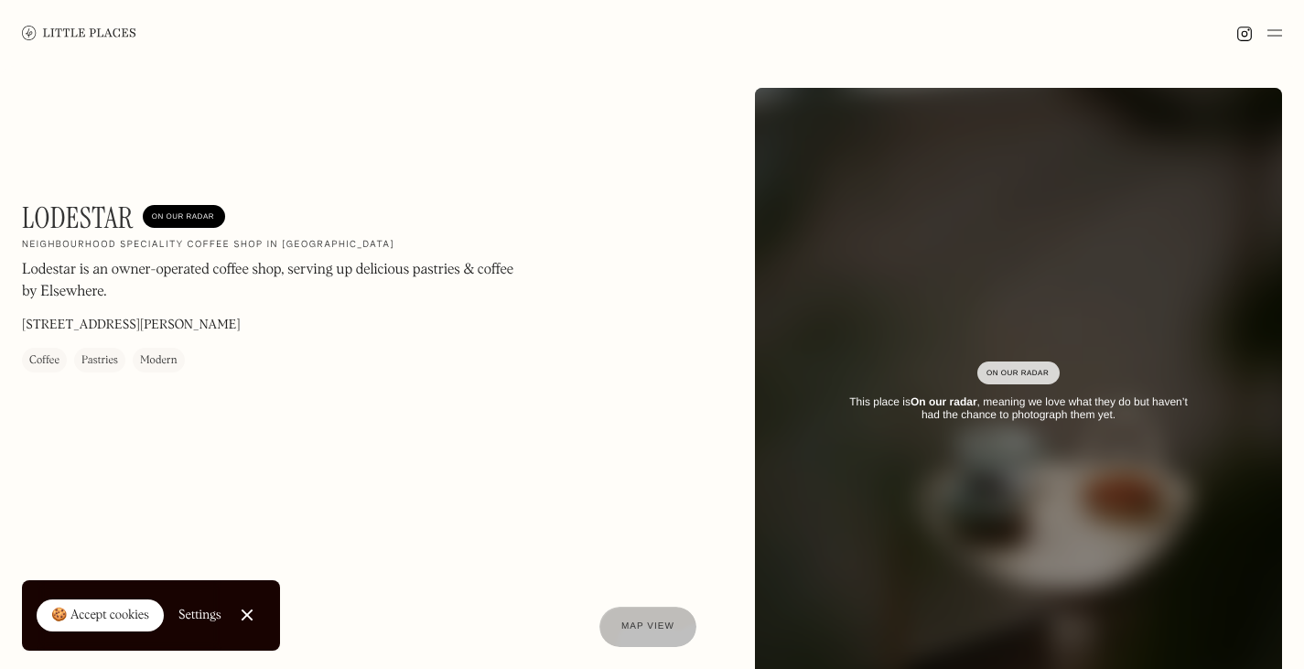
click at [248, 613] on link "Close Cookie Popup" at bounding box center [247, 615] width 37 height 37
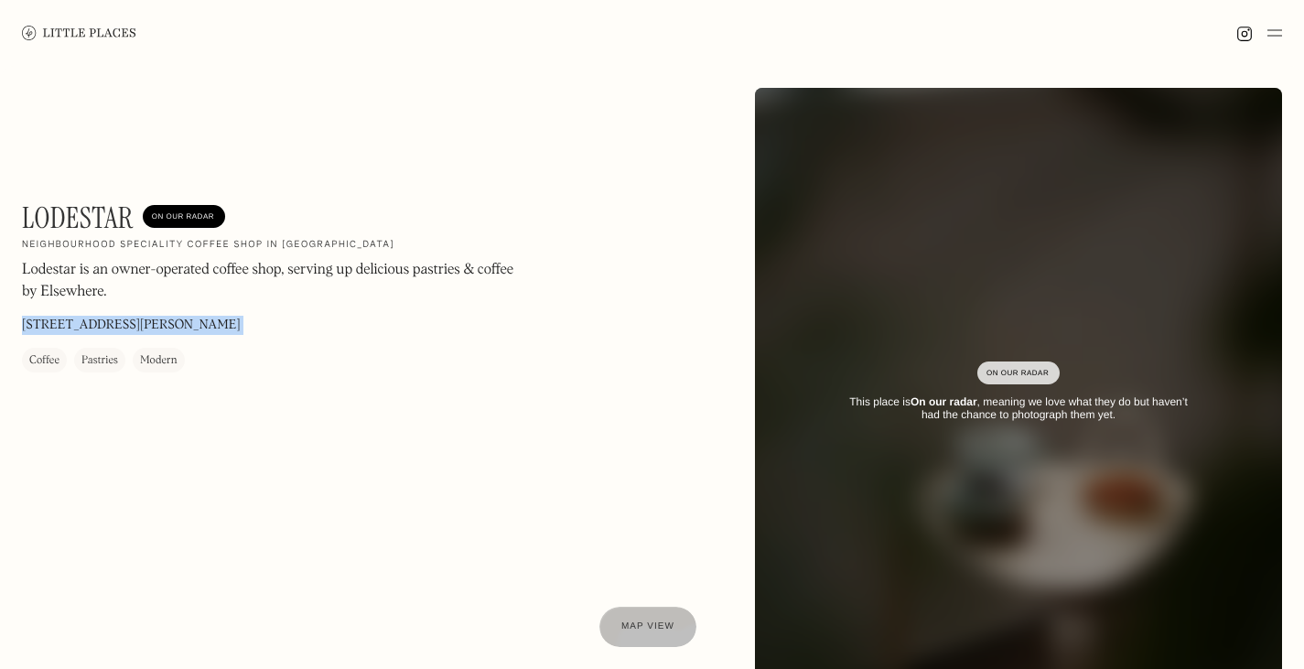
drag, startPoint x: 133, startPoint y: 283, endPoint x: 0, endPoint y: 249, distance: 136.9
click at [0, 249] on div "Lodestar On Our Radar Neighbourhood speciality coffee shop in [GEOGRAPHIC_DATA]…" at bounding box center [652, 392] width 1304 height 653
click at [149, 279] on p "Lodestar is an owner-operated coffee shop, serving up delicious pastries & coff…" at bounding box center [269, 282] width 494 height 44
drag, startPoint x: 83, startPoint y: 278, endPoint x: 1, endPoint y: 265, distance: 83.3
click at [1, 265] on div "Lodestar On Our Radar Neighbourhood speciality coffee shop in [GEOGRAPHIC_DATA]…" at bounding box center [652, 392] width 1304 height 653
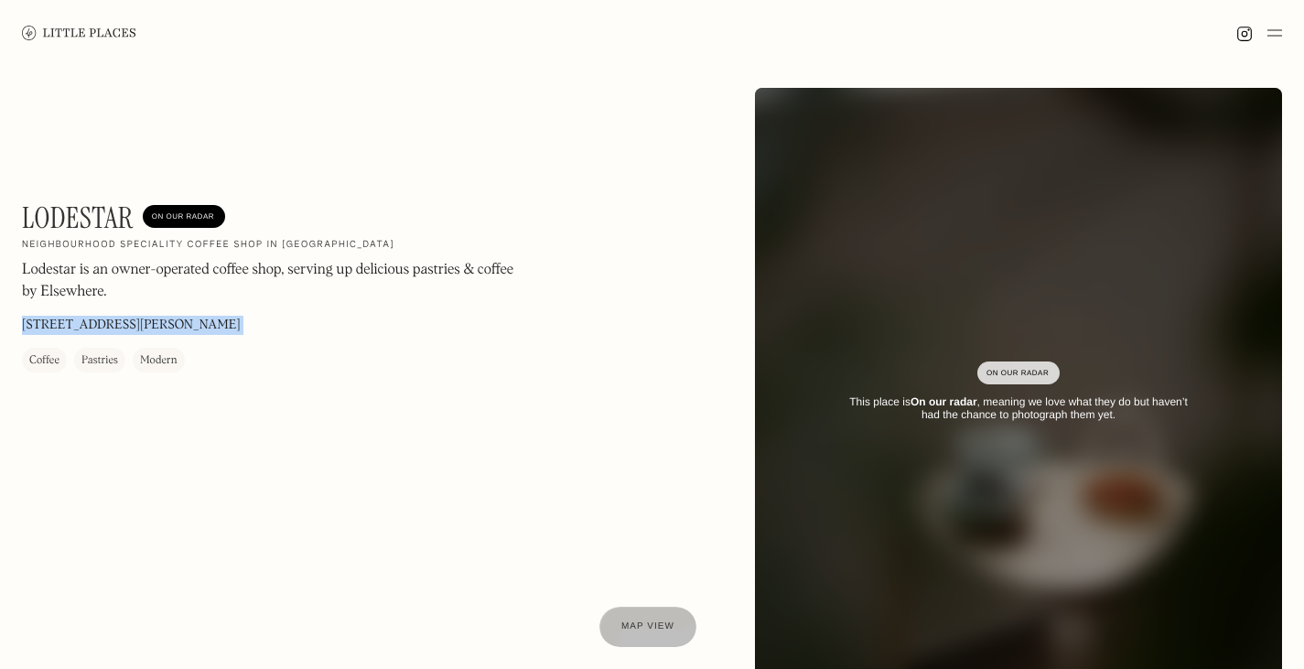
click at [160, 289] on p "Lodestar is an owner-operated coffee shop, serving up delicious pastries & coff…" at bounding box center [269, 282] width 494 height 44
click at [0, 258] on div "Lodestar On Our Radar Neighbourhood speciality coffee shop in [GEOGRAPHIC_DATA]…" at bounding box center [652, 392] width 1304 height 653
click at [160, 295] on p "Lodestar is an owner-operated coffee shop, serving up delicious pastries & coff…" at bounding box center [269, 282] width 494 height 44
